Goal: Go to known website: Access a specific website the user already knows

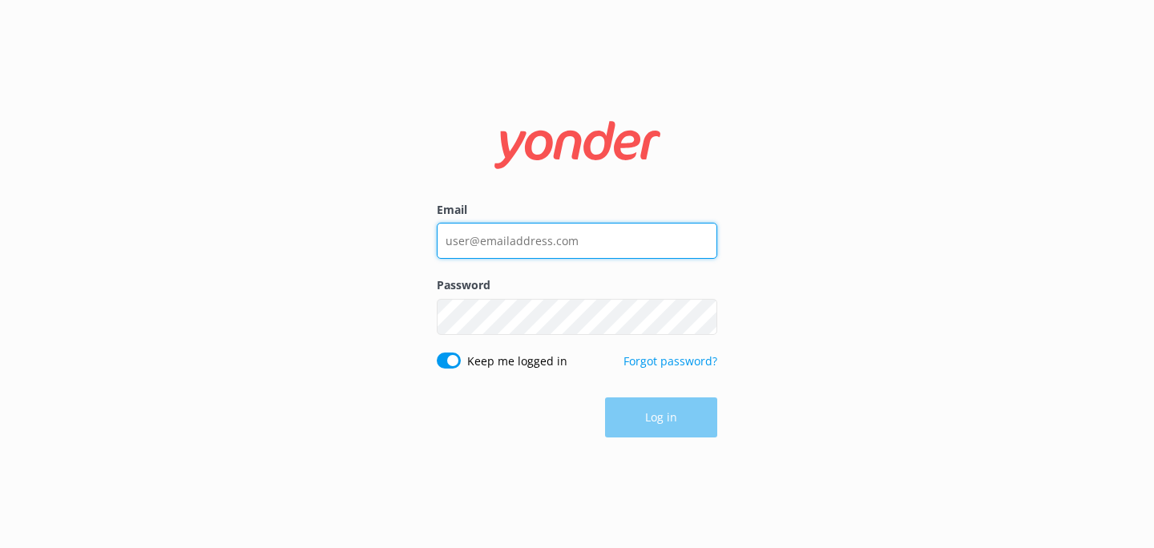
click at [501, 236] on input "Email" at bounding box center [577, 241] width 280 height 36
type input "[EMAIL_ADDRESS][DOMAIN_NAME]"
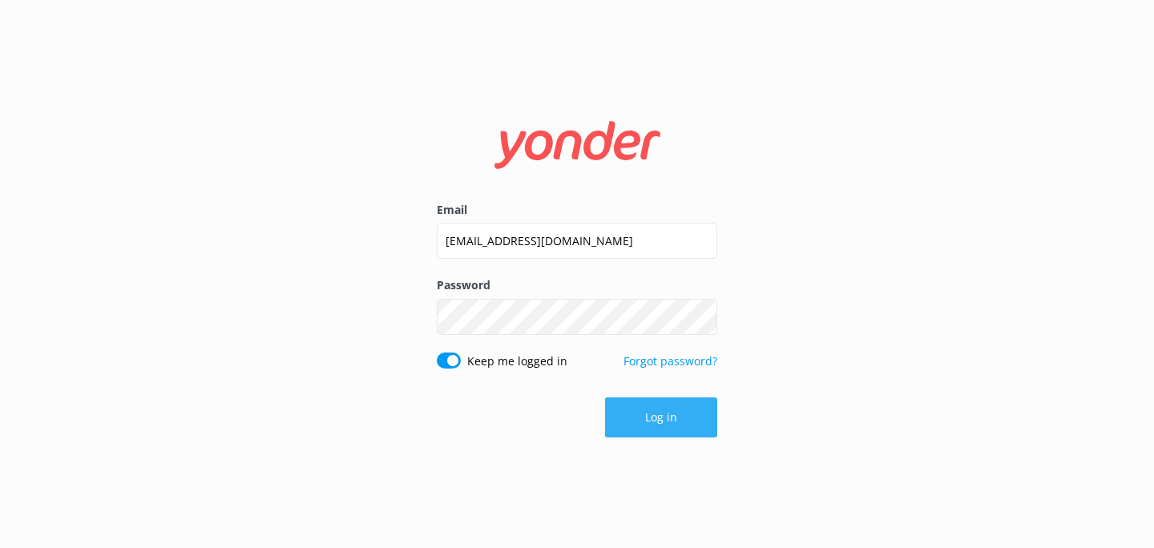
click at [680, 425] on button "Log in" at bounding box center [661, 417] width 112 height 40
